Goal: Information Seeking & Learning: Learn about a topic

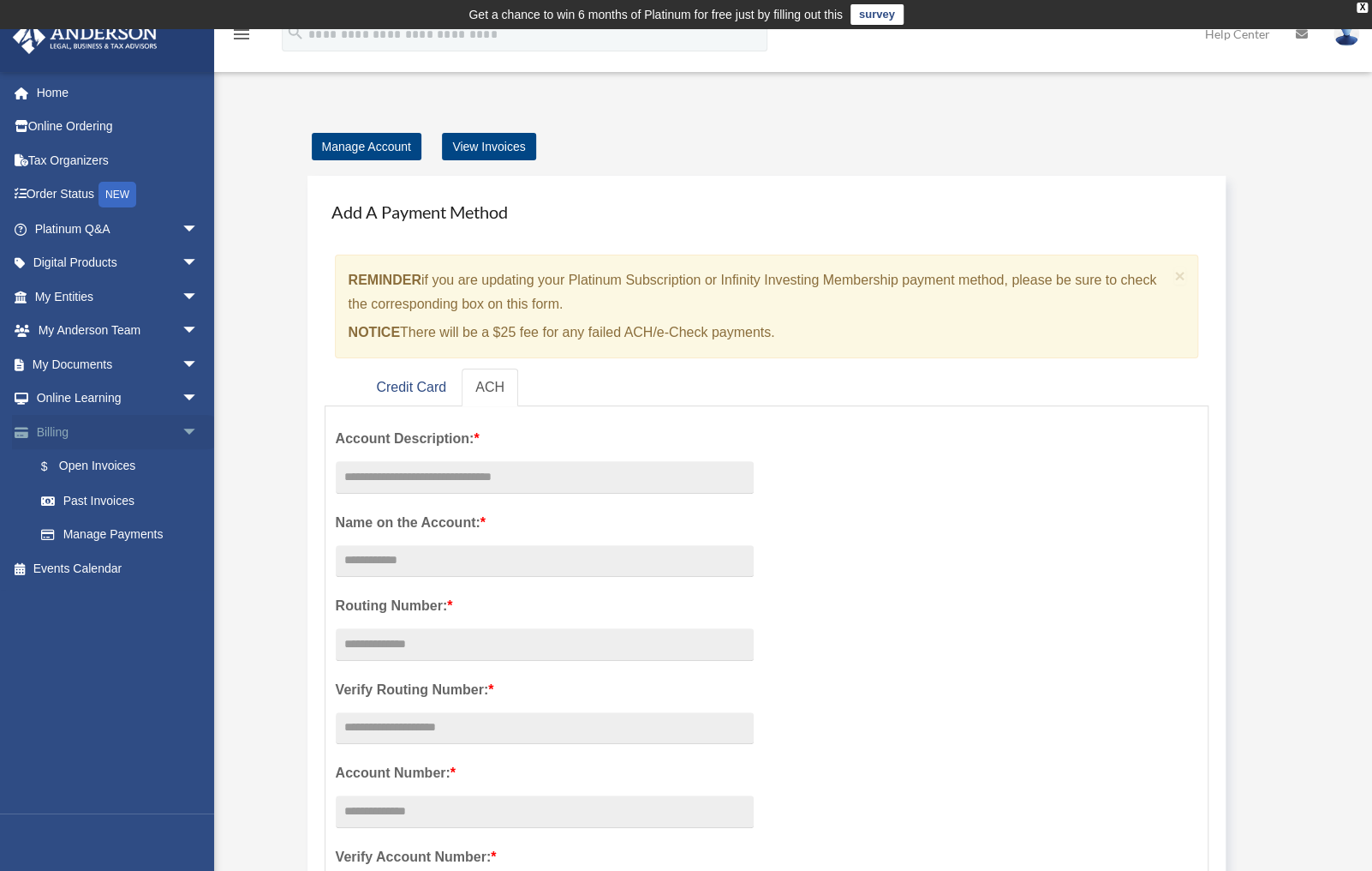
click at [181, 438] on span "arrow_drop_down" at bounding box center [198, 432] width 35 height 36
click at [181, 399] on span "arrow_drop_down" at bounding box center [198, 399] width 35 height 36
click at [95, 428] on link "Courses" at bounding box center [124, 431] width 200 height 35
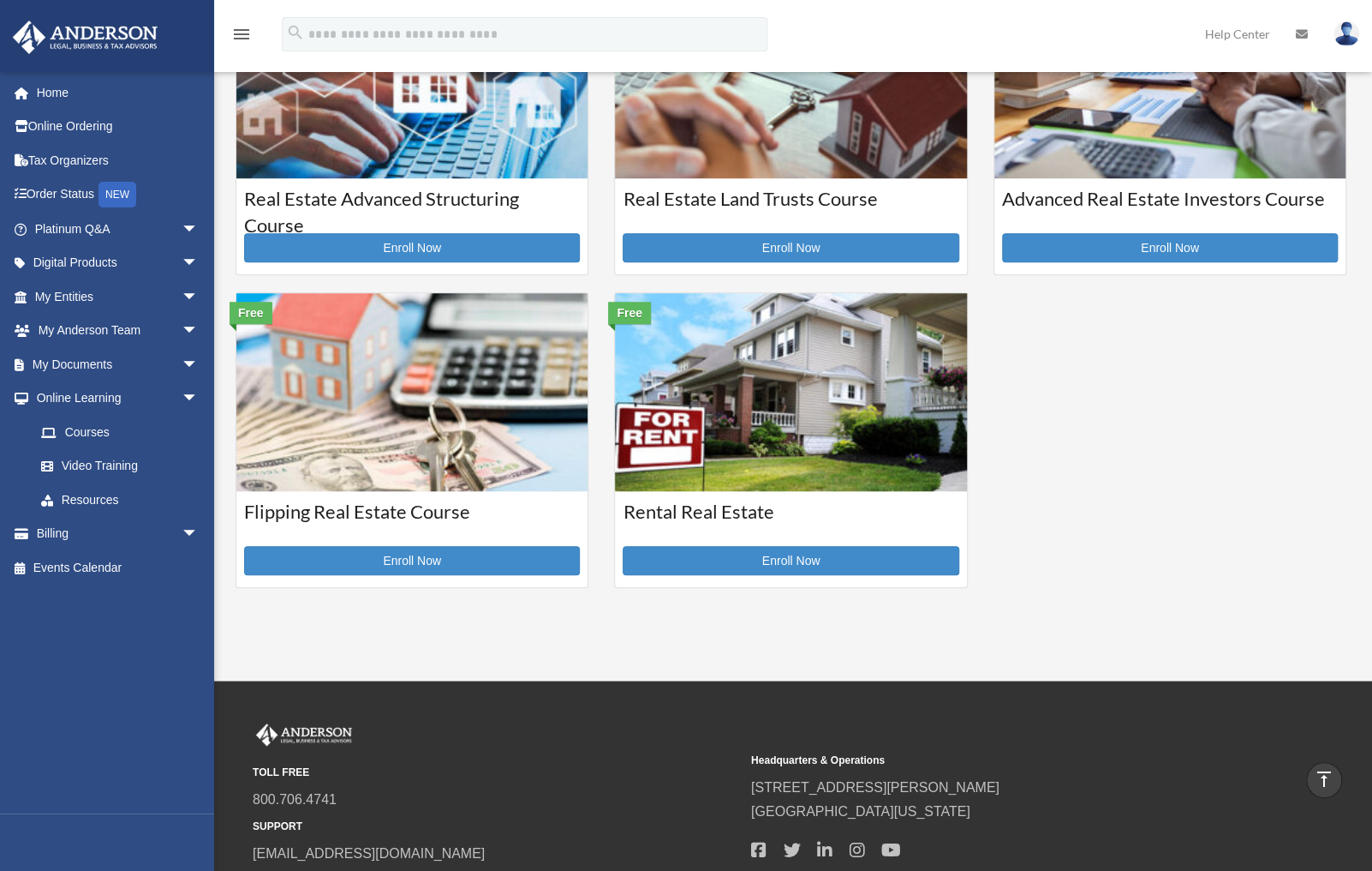
scroll to position [480, 0]
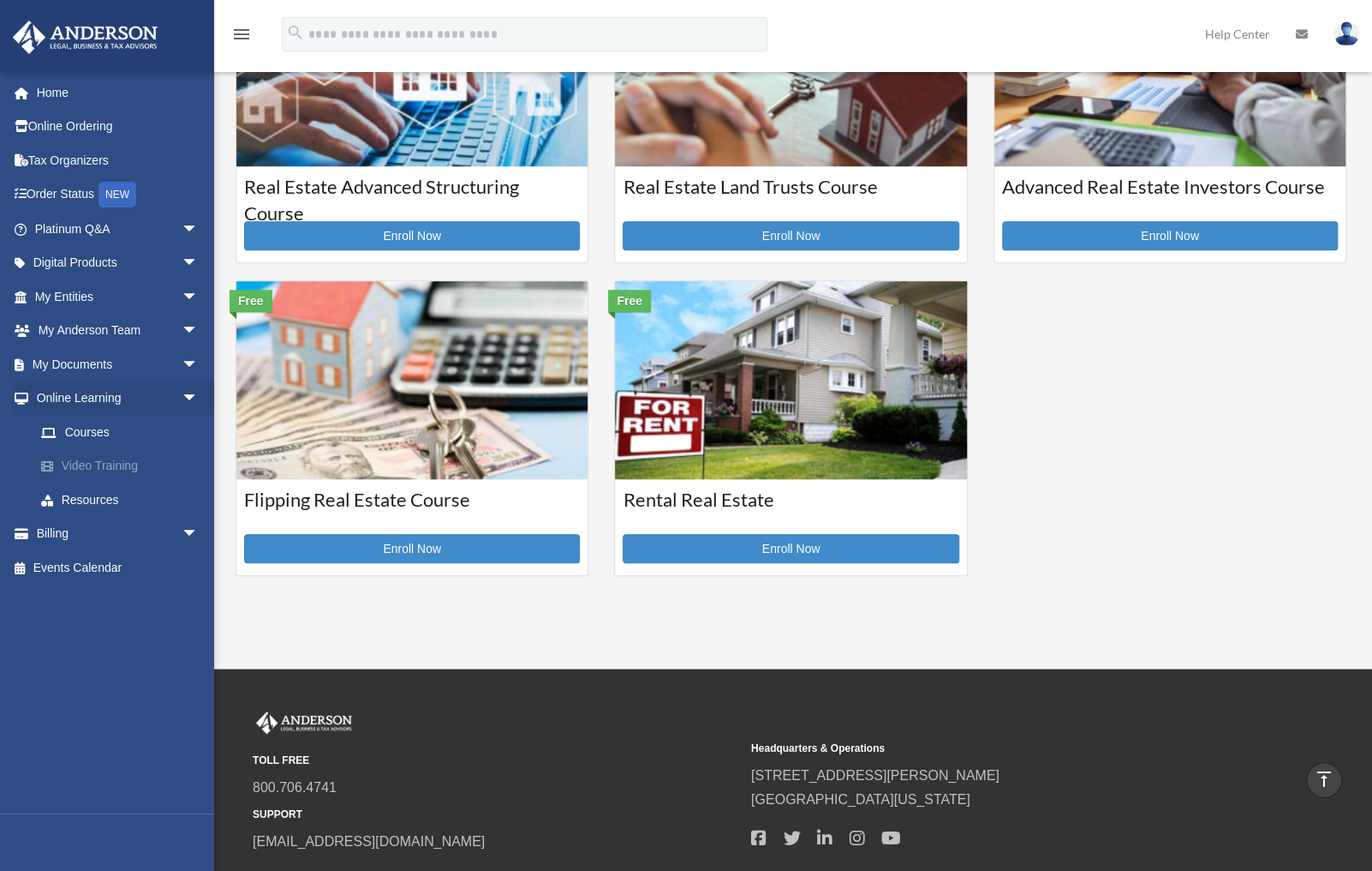
click at [123, 457] on link "Video Training" at bounding box center [124, 466] width 200 height 35
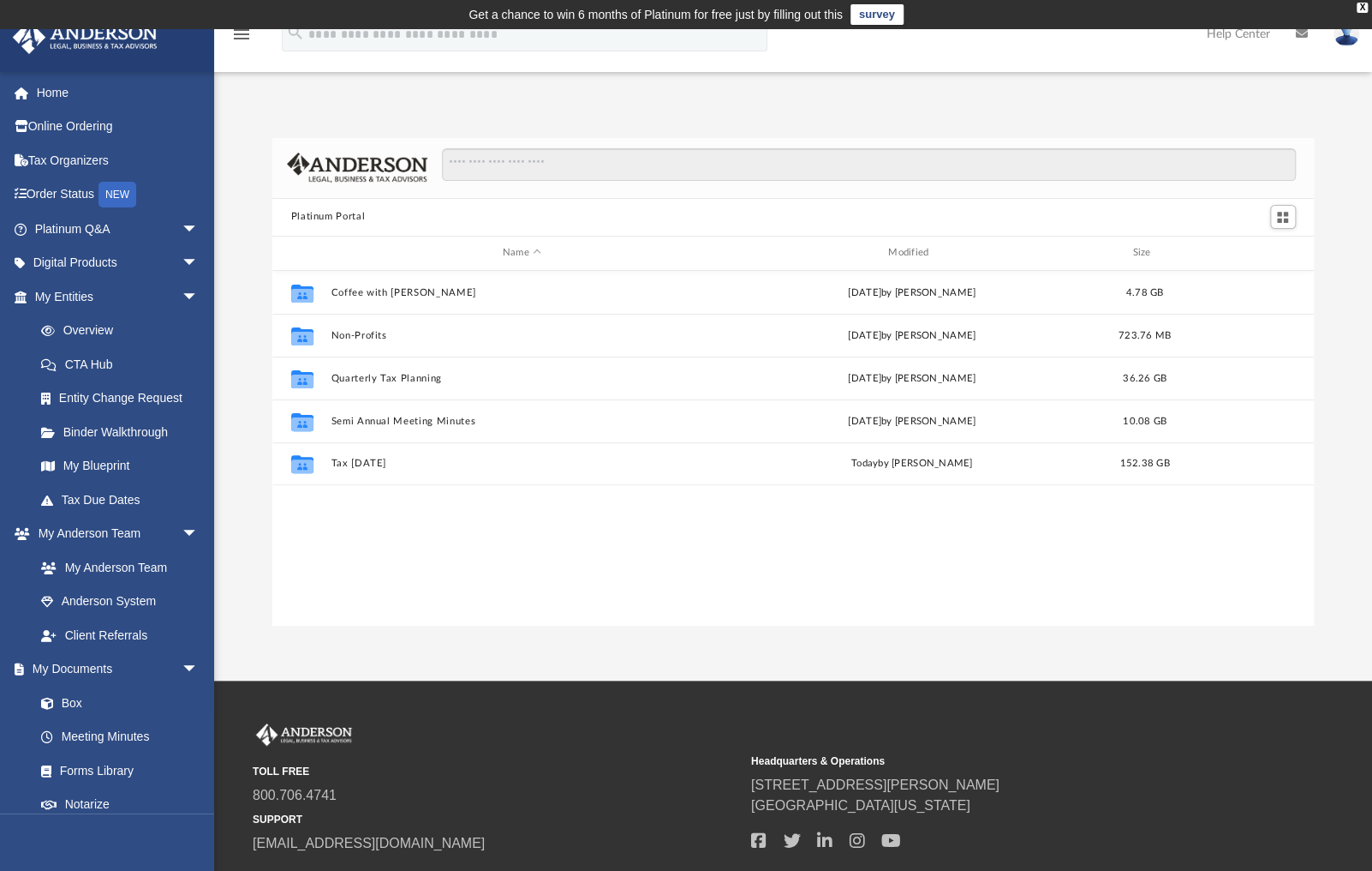
scroll to position [379, 1032]
